Goal: Transaction & Acquisition: Purchase product/service

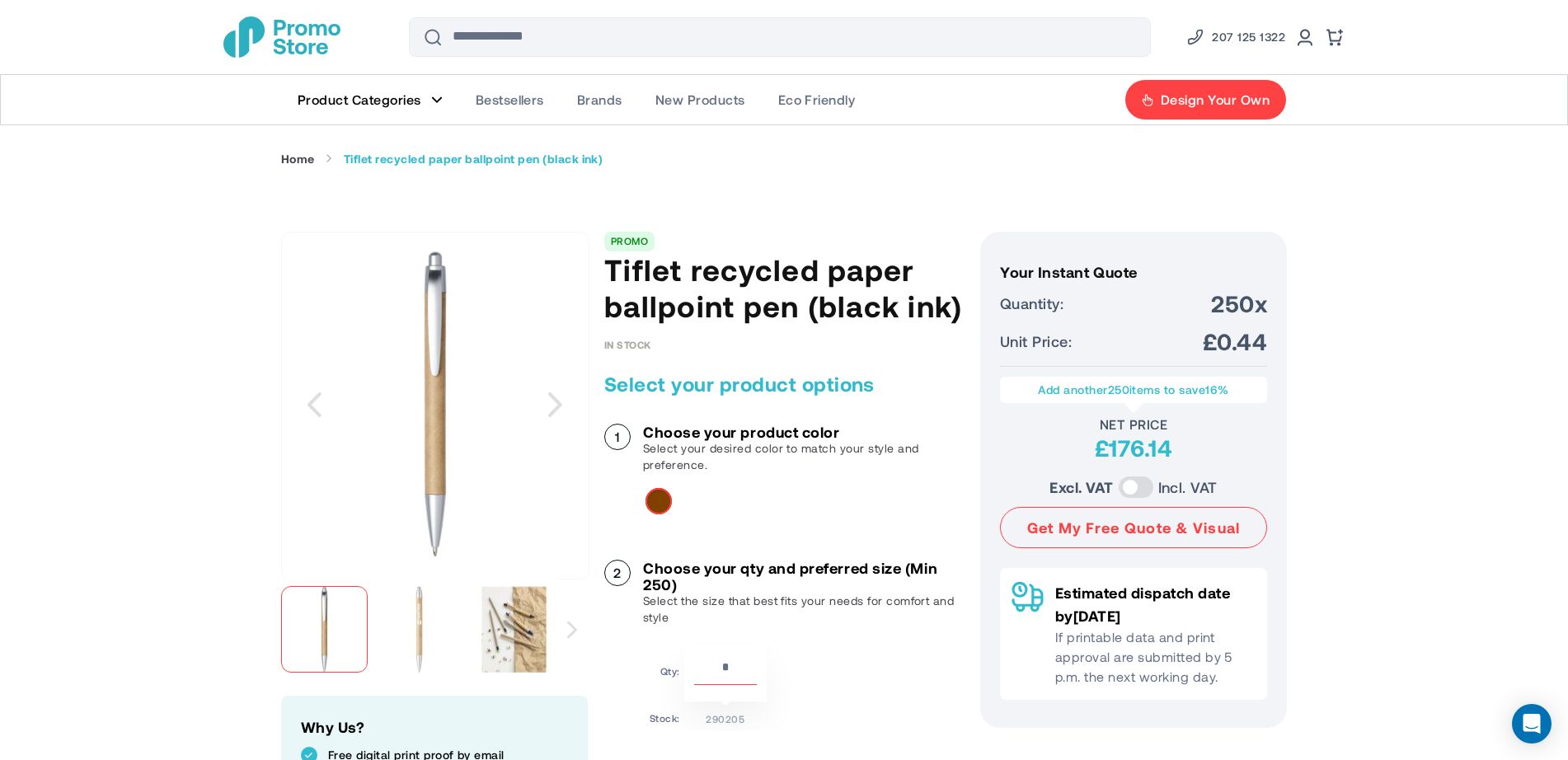
click at [510, 656] on img "Tiflet recycled paper ballpoint pen (black ink)" at bounding box center [514, 630] width 87 height 87
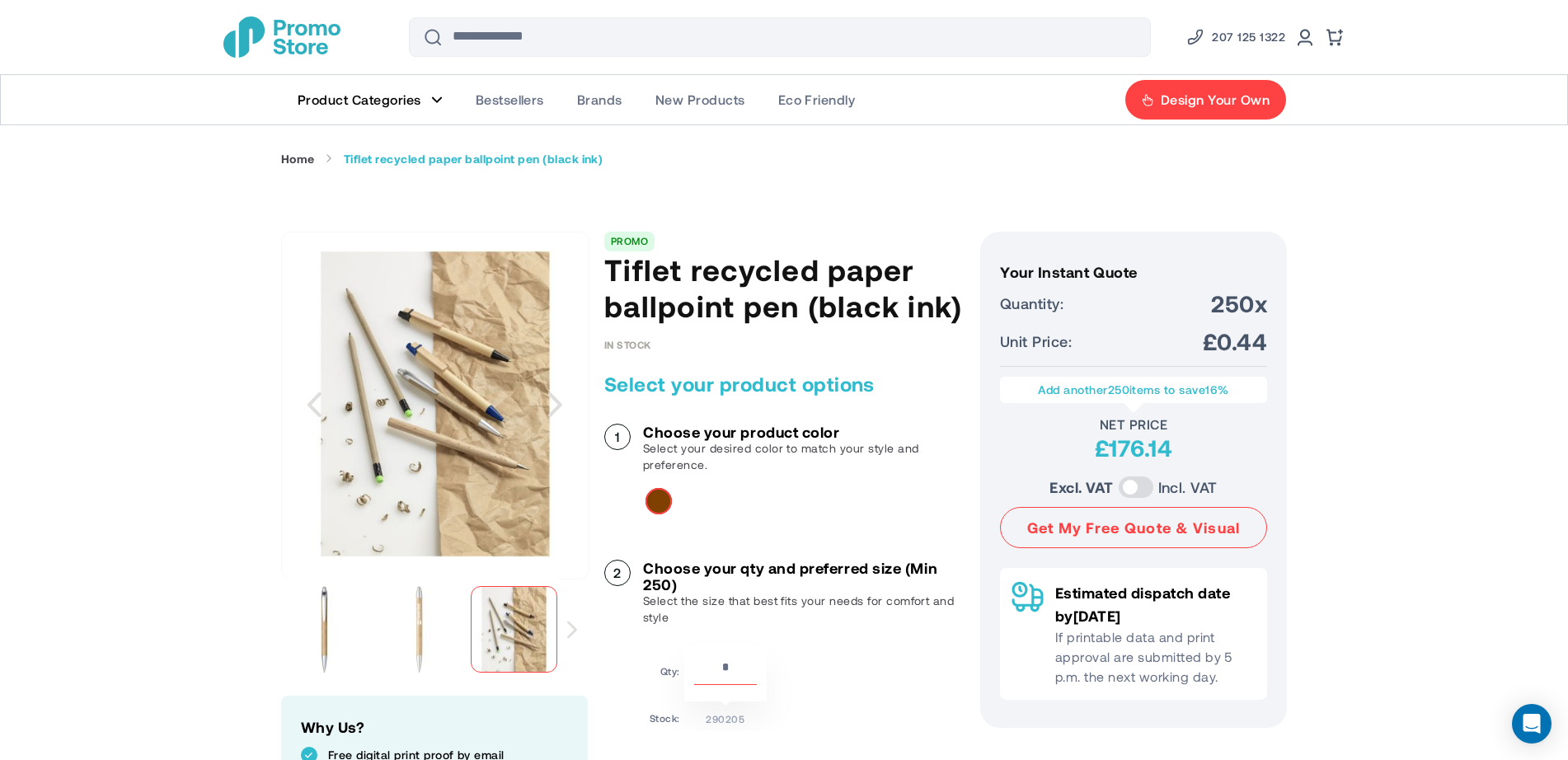
click at [435, 639] on img "Tiflet recycled paper ballpoint pen (black ink)" at bounding box center [419, 630] width 87 height 87
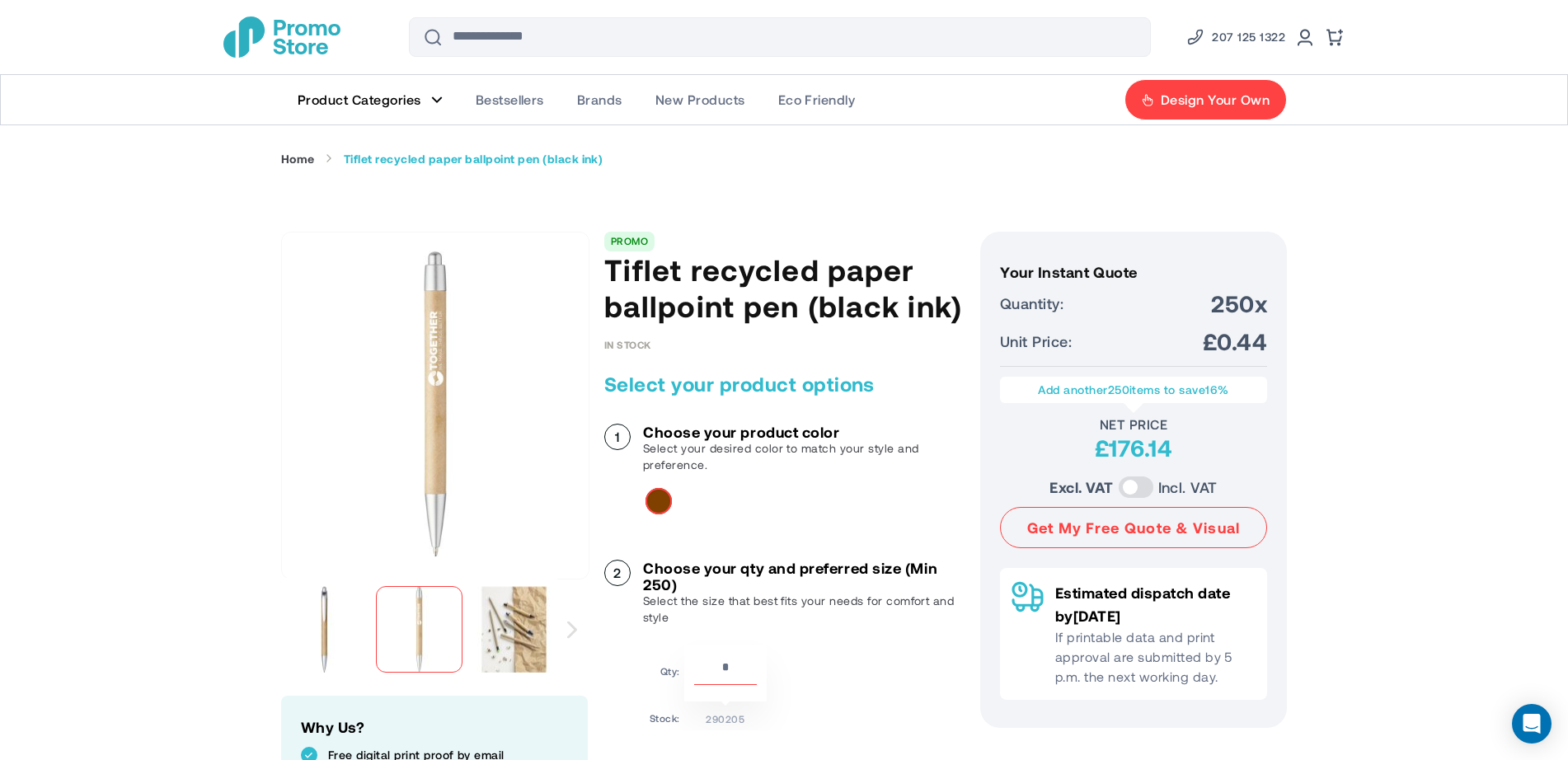
click at [671, 502] on div "Brown" at bounding box center [658, 501] width 27 height 27
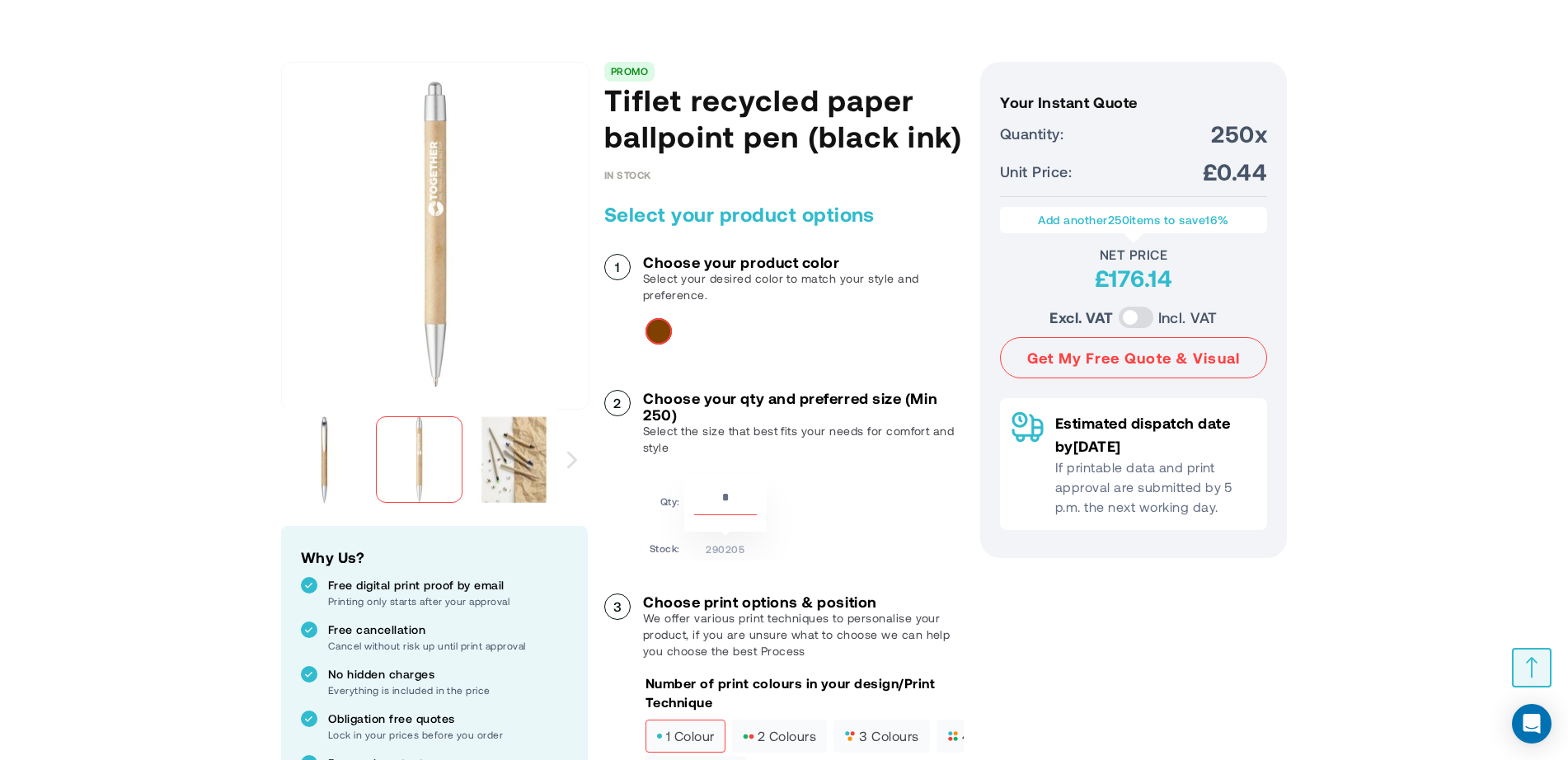
scroll to position [136, 0]
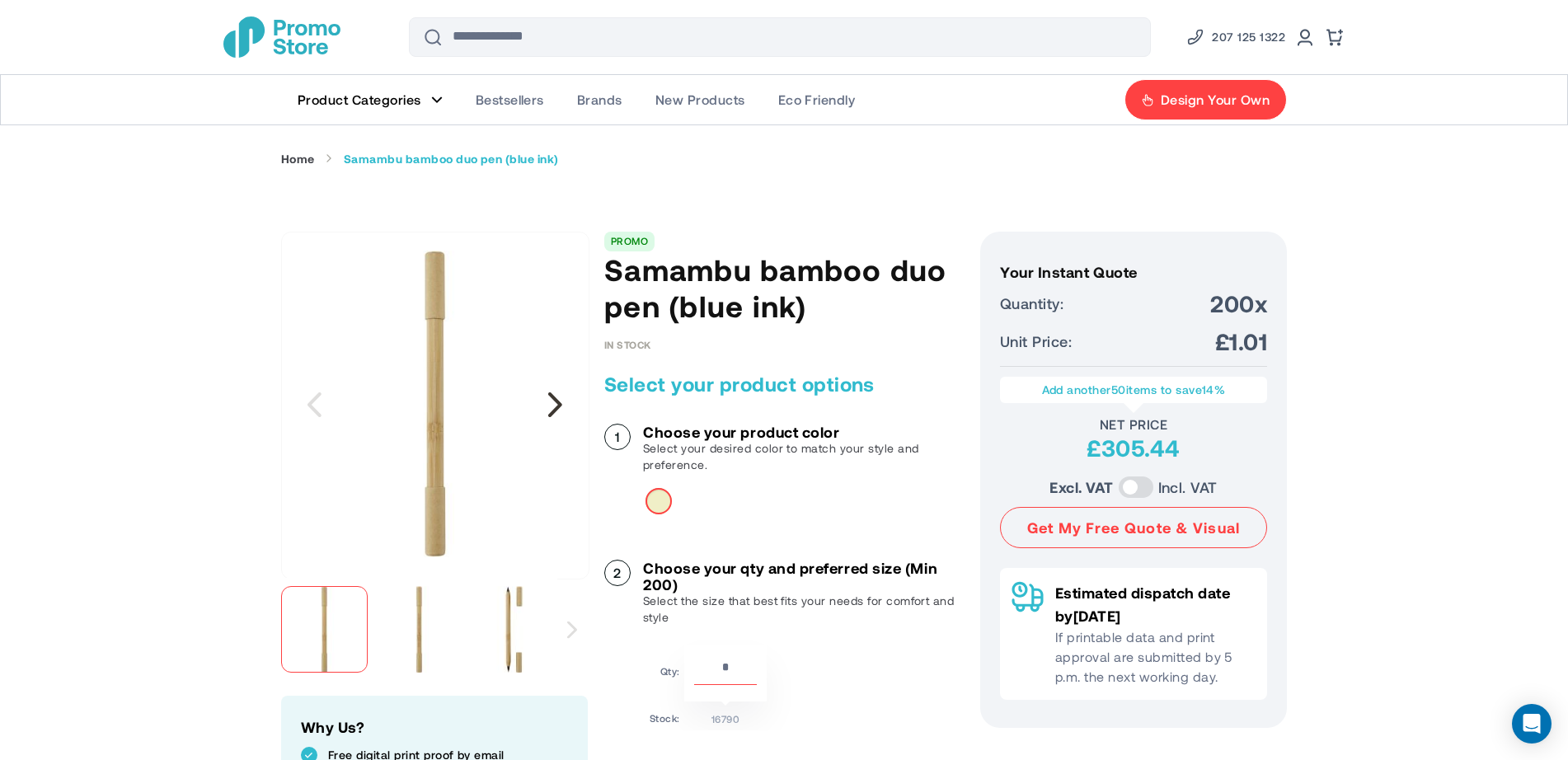
click at [548, 411] on div "Next" at bounding box center [555, 405] width 41 height 41
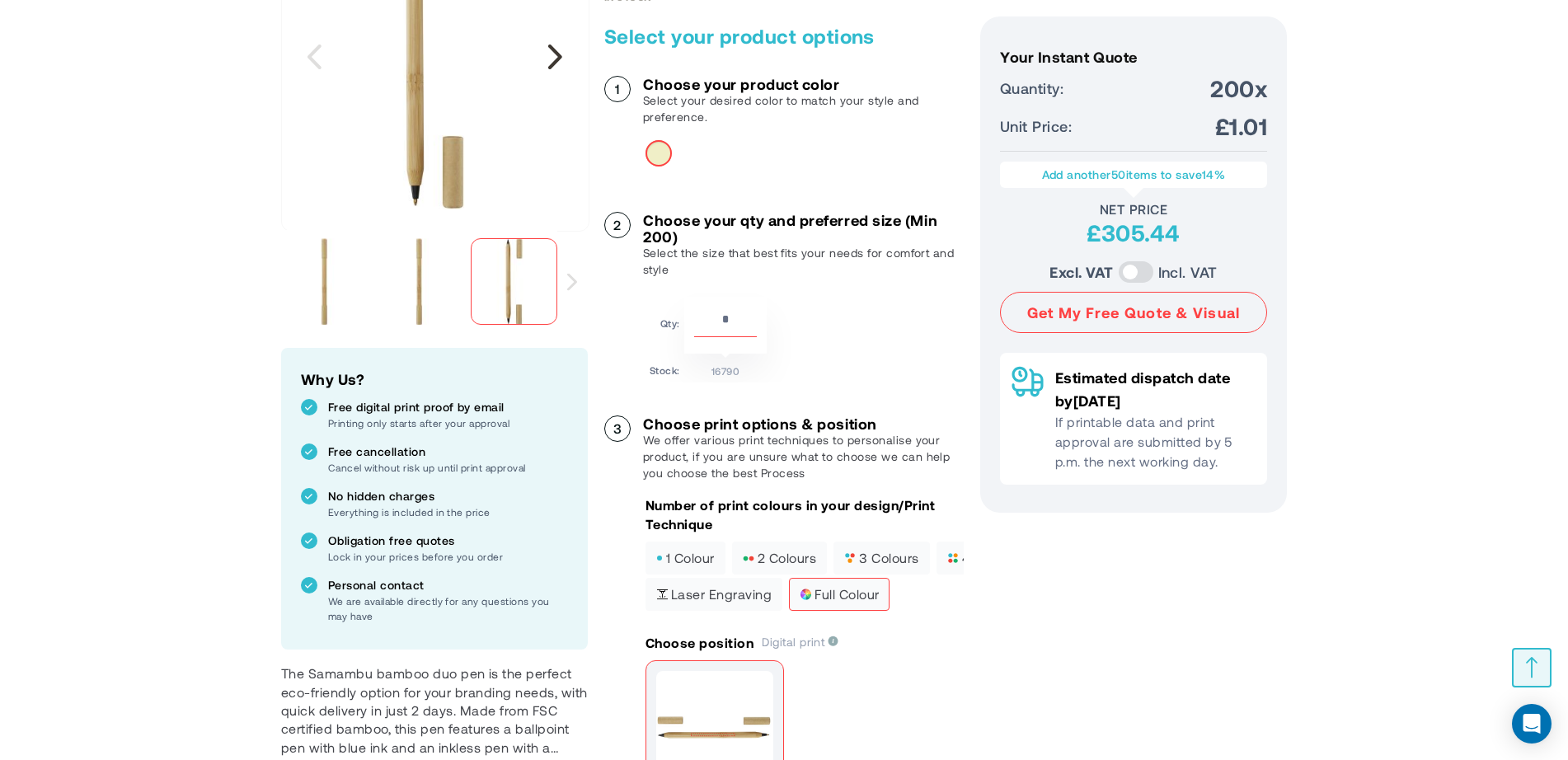
scroll to position [367, 0]
